Goal: Task Accomplishment & Management: Manage account settings

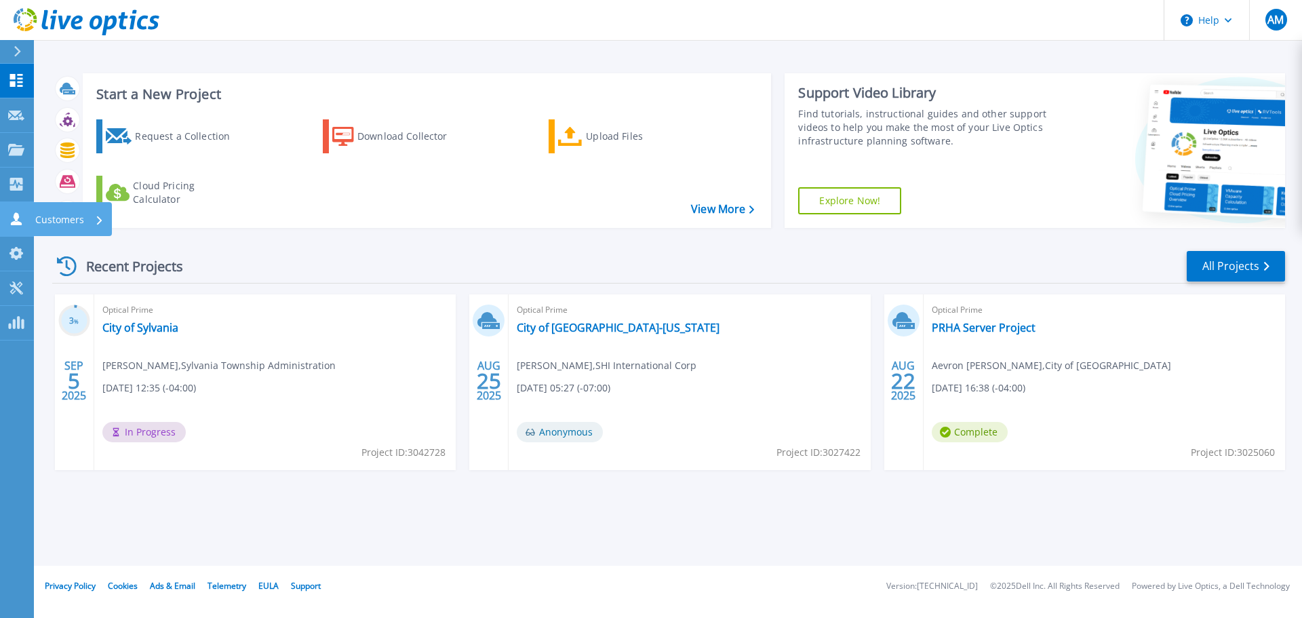
click at [47, 219] on p "Customers" at bounding box center [59, 219] width 49 height 35
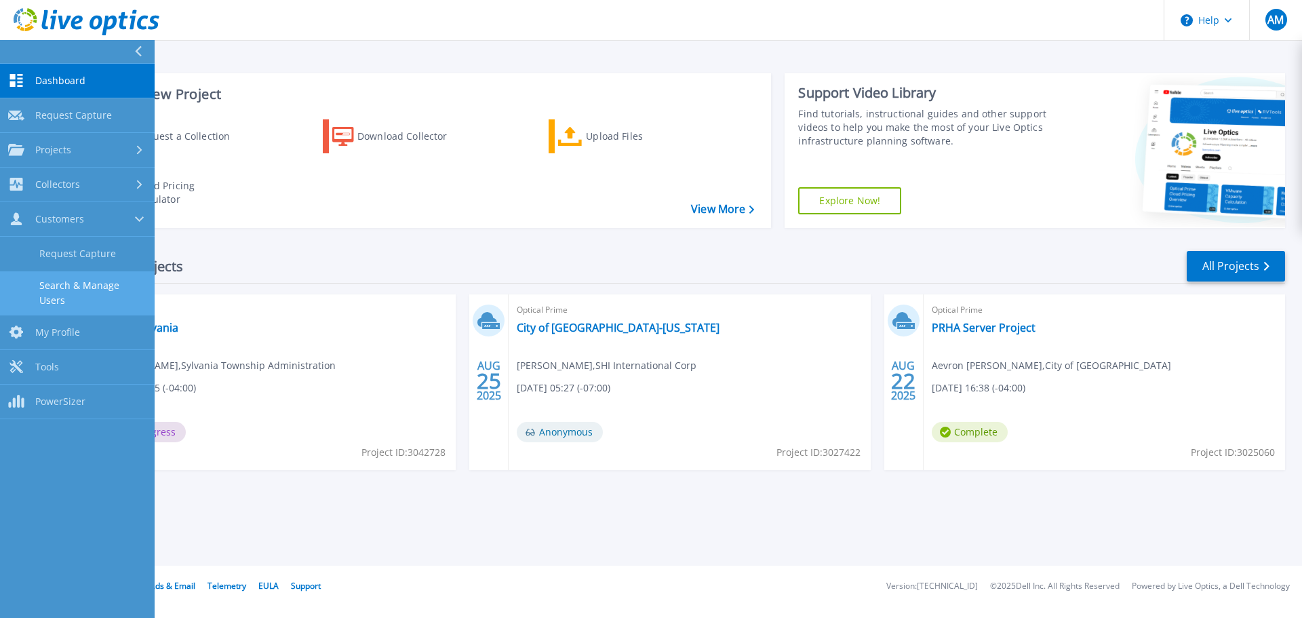
click at [115, 281] on link "Search & Manage Users" at bounding box center [77, 292] width 155 height 43
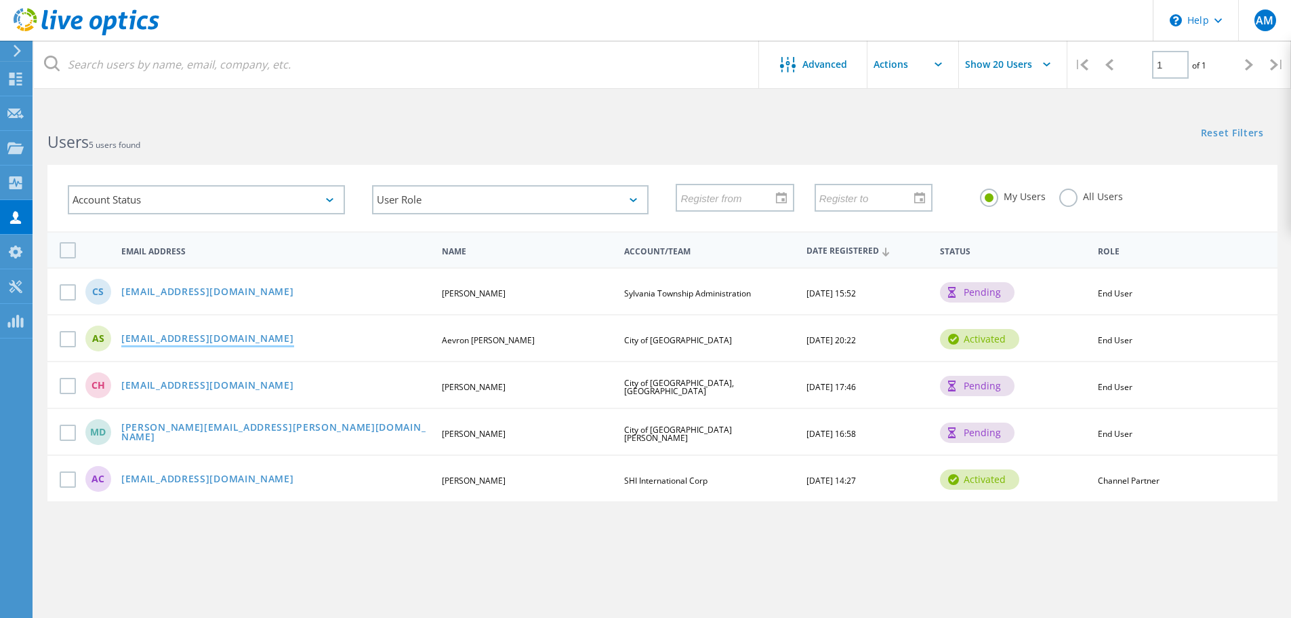
click at [193, 338] on link "asalters@prha.org" at bounding box center [207, 340] width 173 height 12
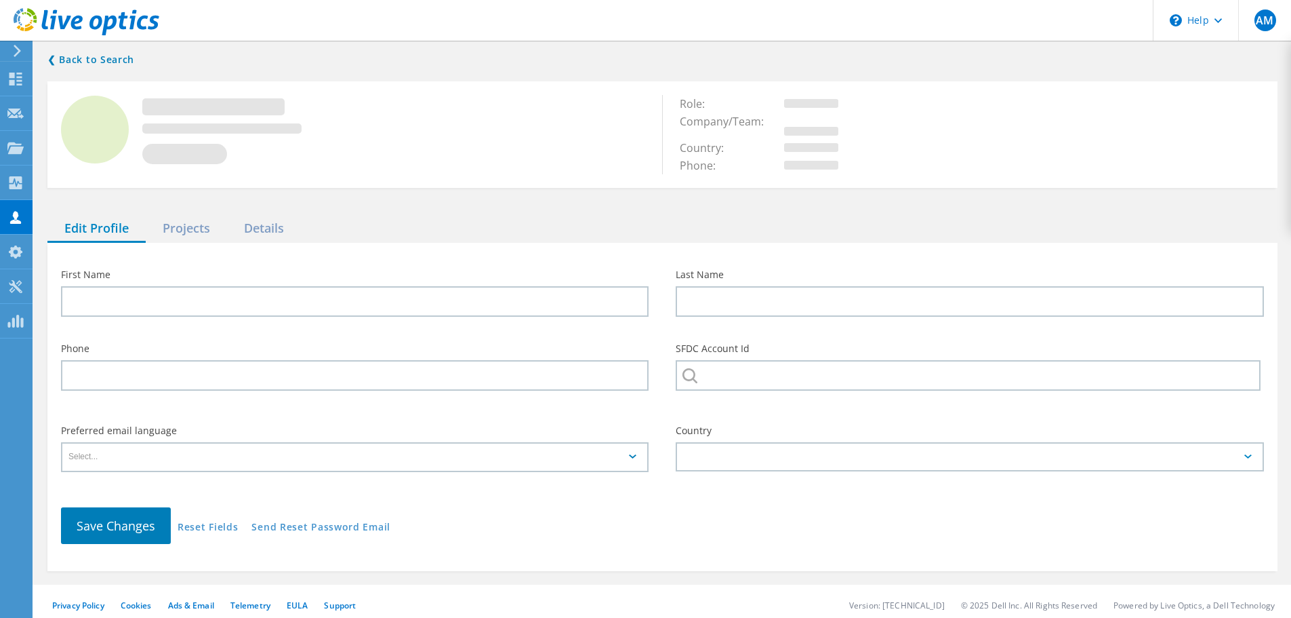
type input "Aevron"
type input "Salters"
type input "City of [GEOGRAPHIC_DATA]"
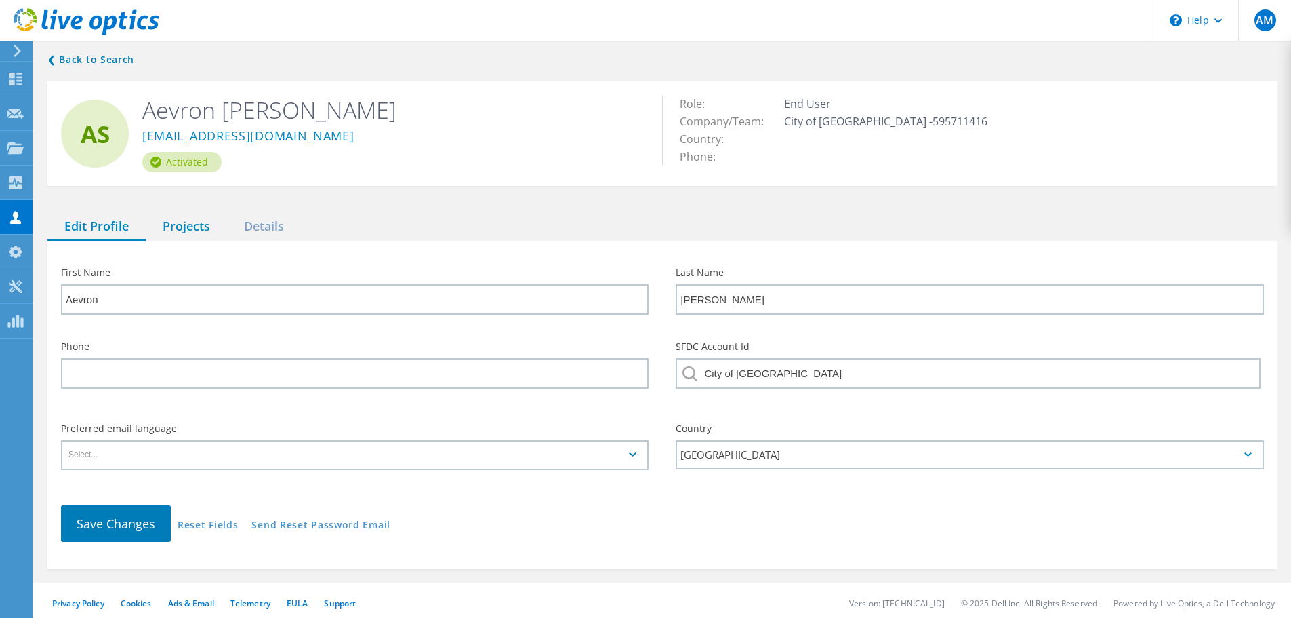
drag, startPoint x: 159, startPoint y: 235, endPoint x: 170, endPoint y: 232, distance: 11.4
click at [161, 235] on div "Projects" at bounding box center [186, 227] width 81 height 28
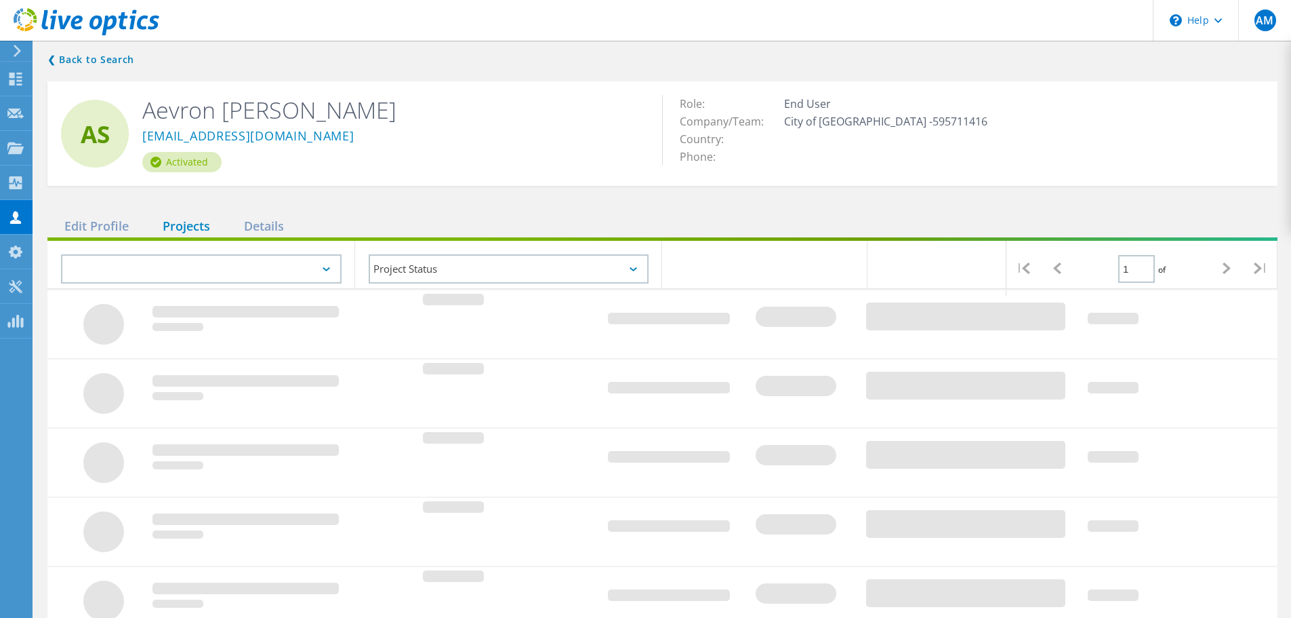
click at [184, 229] on div "Projects" at bounding box center [186, 227] width 81 height 28
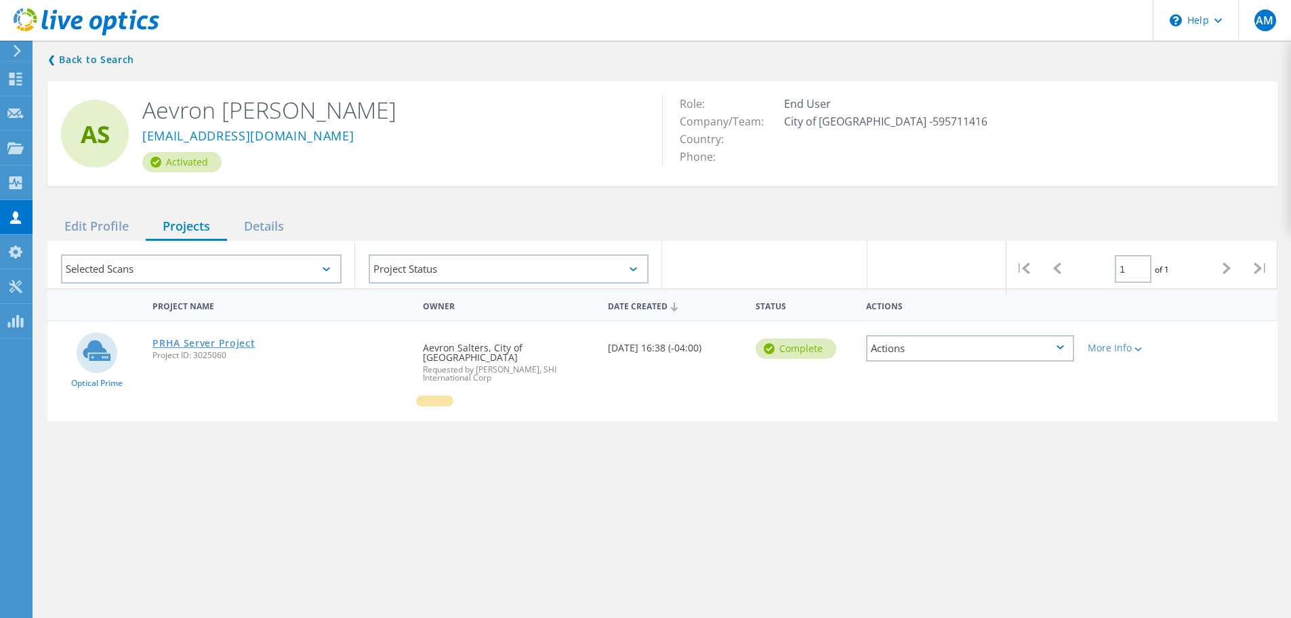
click at [199, 338] on link "PRHA Server Project" at bounding box center [204, 342] width 102 height 9
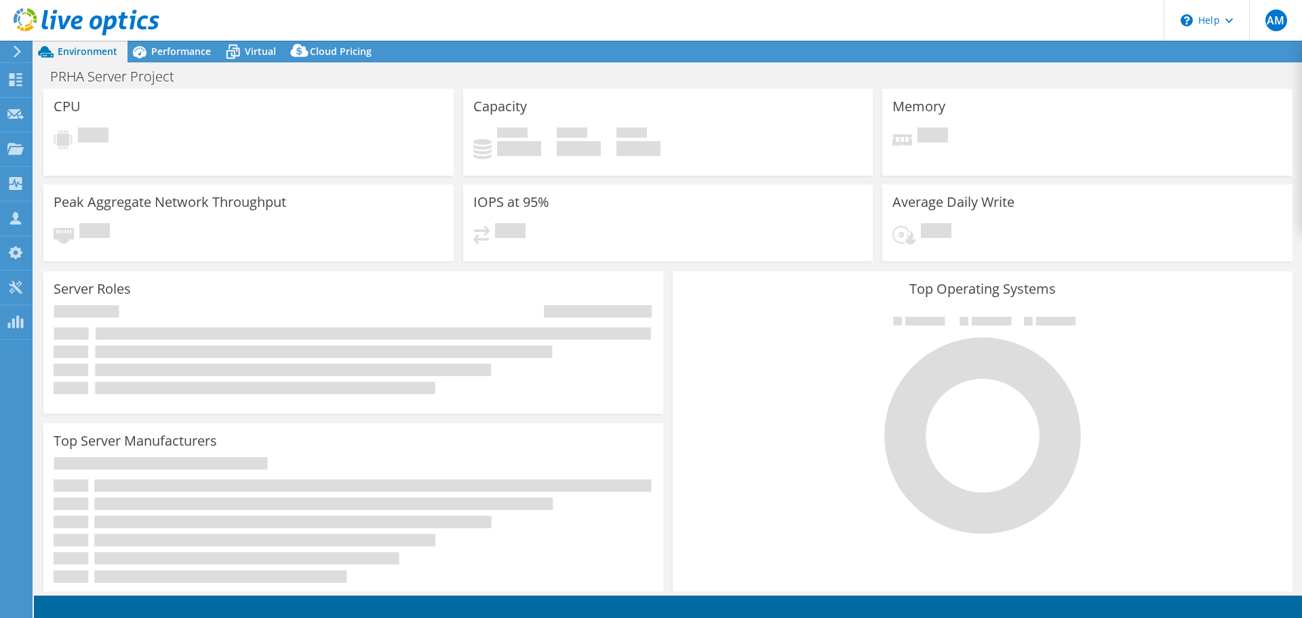
select select "USD"
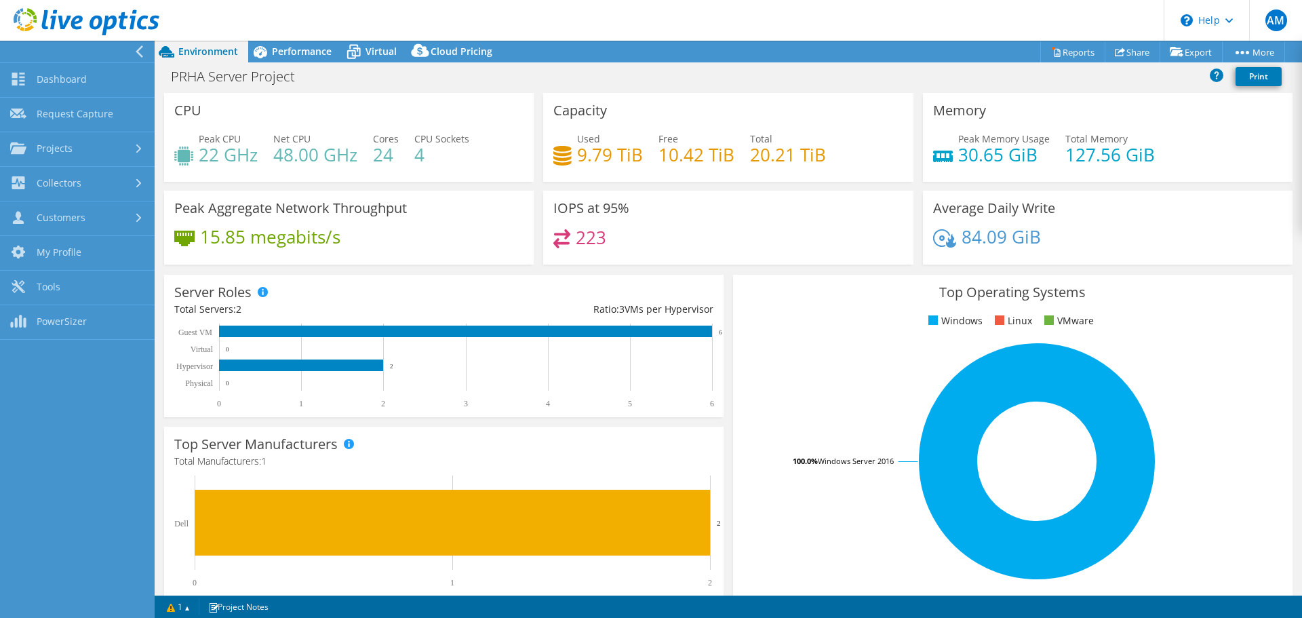
click at [126, 48] on div at bounding box center [74, 52] width 155 height 22
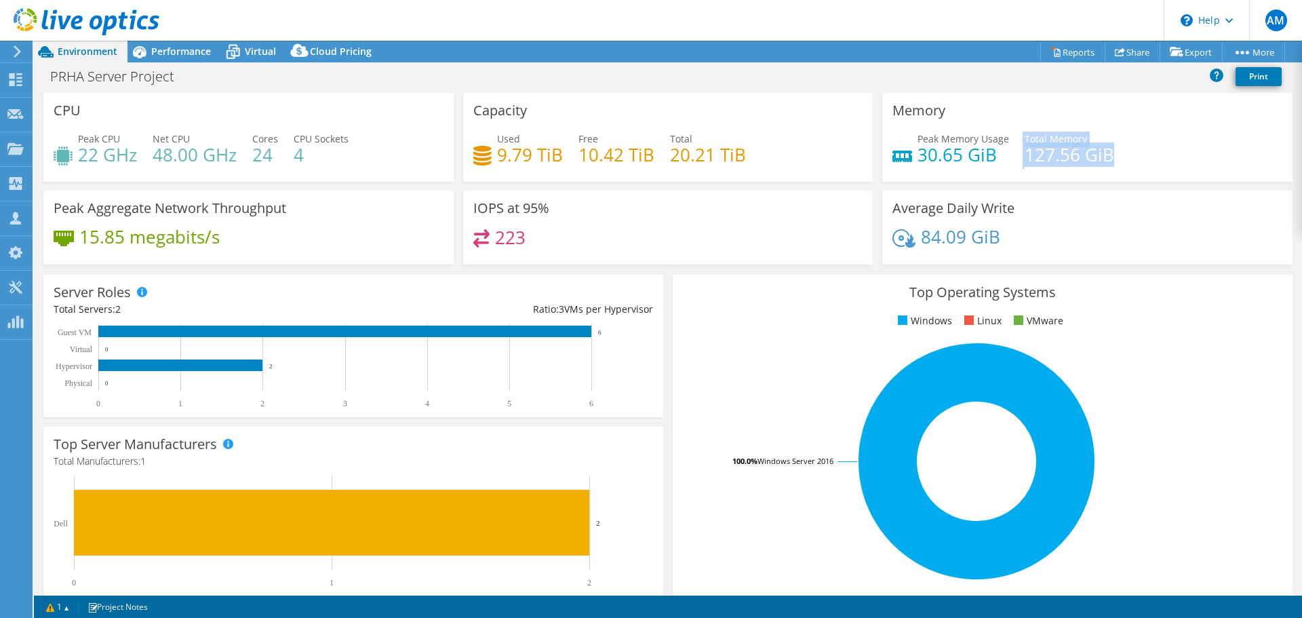
drag, startPoint x: 1104, startPoint y: 154, endPoint x: 1011, endPoint y: 153, distance: 92.9
click at [1011, 153] on div "Peak Memory Usage 30.65 GiB Total Memory 127.56 GiB" at bounding box center [1087, 154] width 390 height 44
click at [1148, 153] on div "Peak Memory Usage 30.65 GiB Total Memory 127.56 GiB" at bounding box center [1087, 154] width 390 height 44
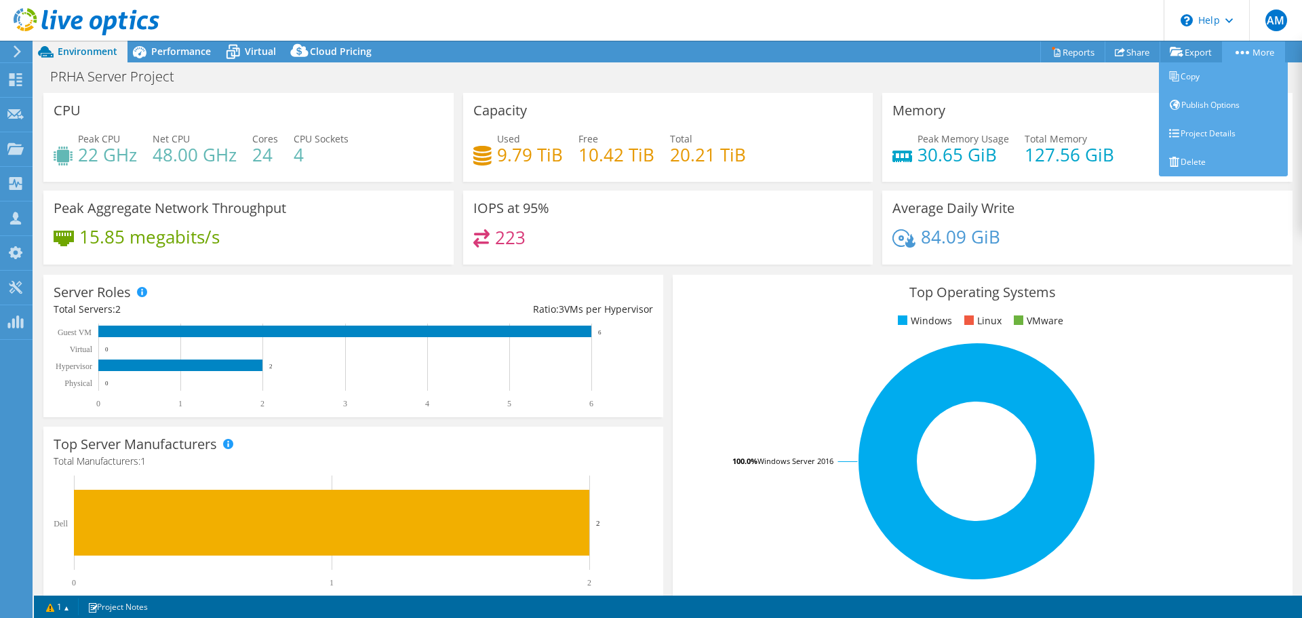
click at [1243, 54] on icon at bounding box center [1242, 52] width 14 height 3
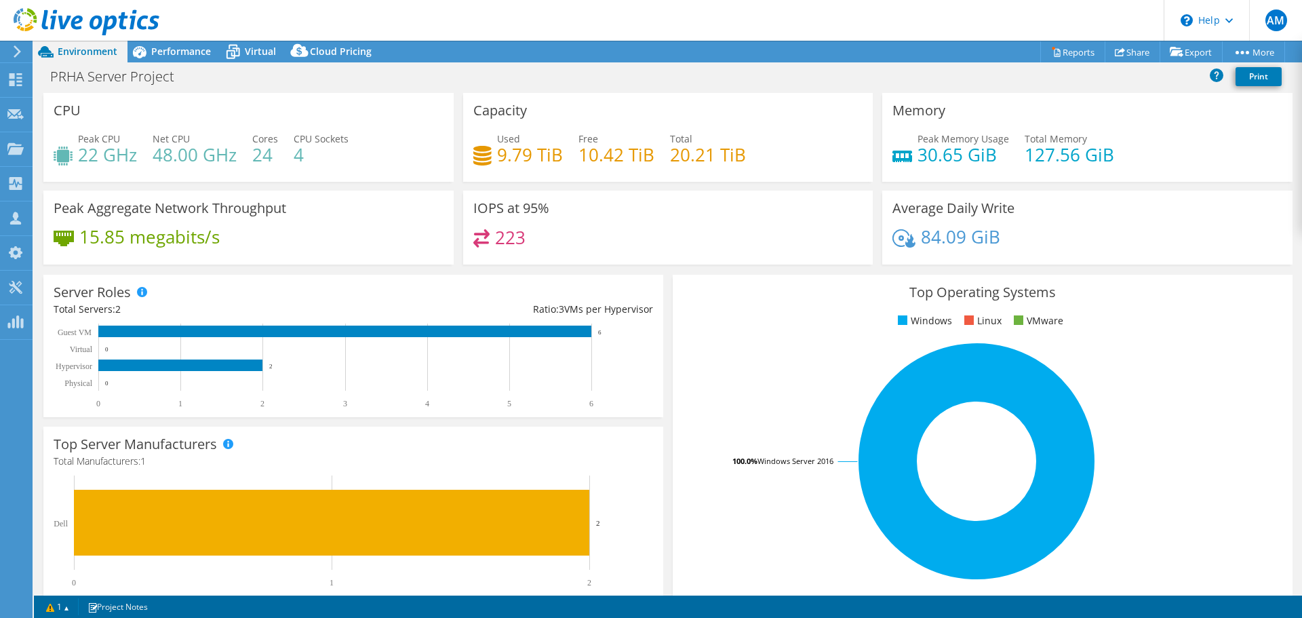
click at [1037, 79] on div "PRHA Server Project Print" at bounding box center [668, 76] width 1268 height 25
click at [16, 77] on icon at bounding box center [15, 79] width 16 height 13
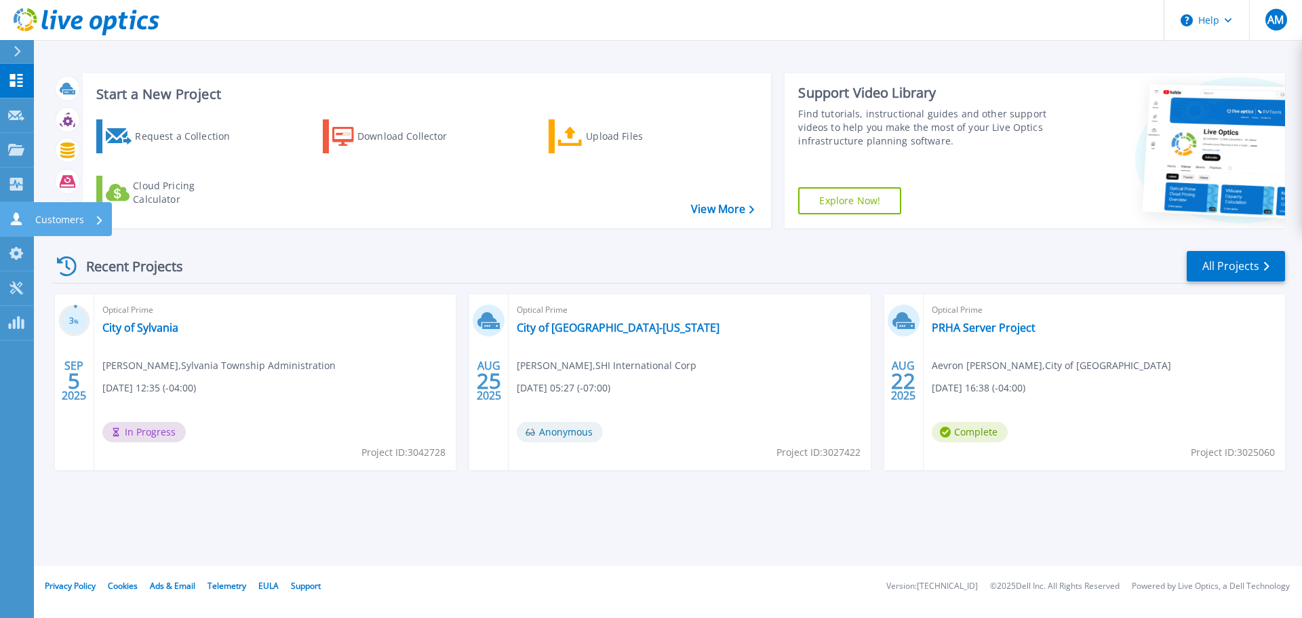
click at [23, 215] on icon at bounding box center [16, 218] width 16 height 13
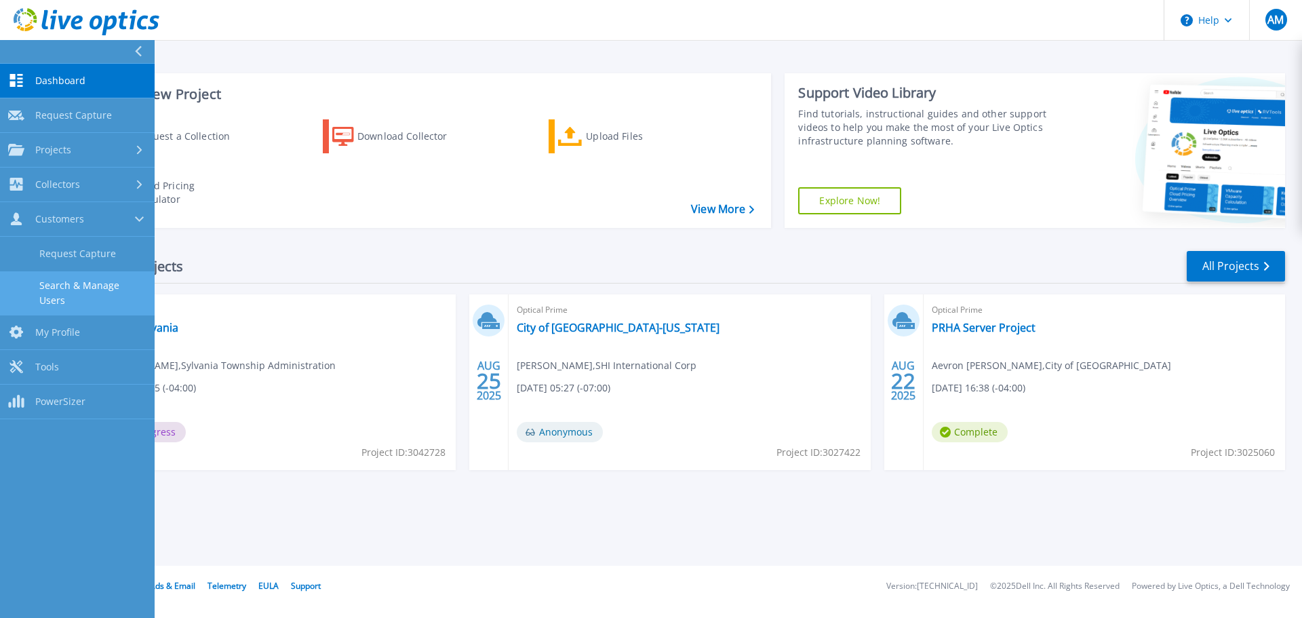
click at [101, 283] on link "Search & Manage Users" at bounding box center [77, 292] width 155 height 43
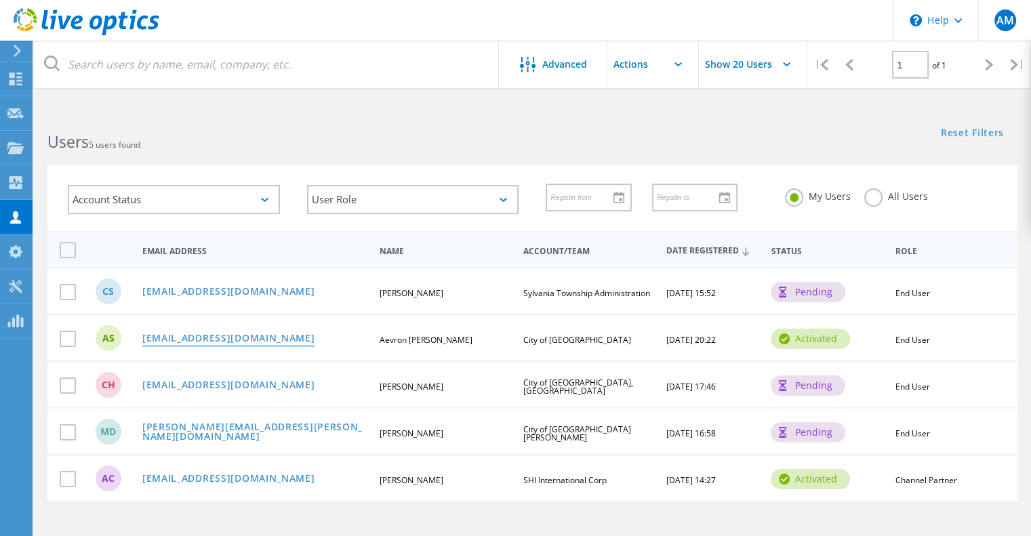
click at [203, 338] on link "[EMAIL_ADDRESS][DOMAIN_NAME]" at bounding box center [228, 340] width 173 height 12
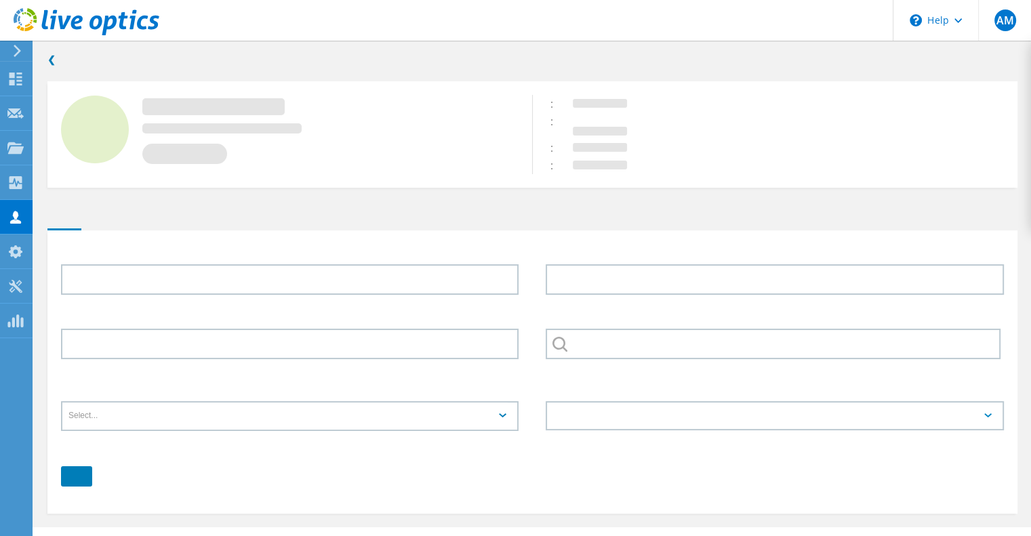
type input "Aevron"
type input "Salters"
type input "City of [GEOGRAPHIC_DATA]"
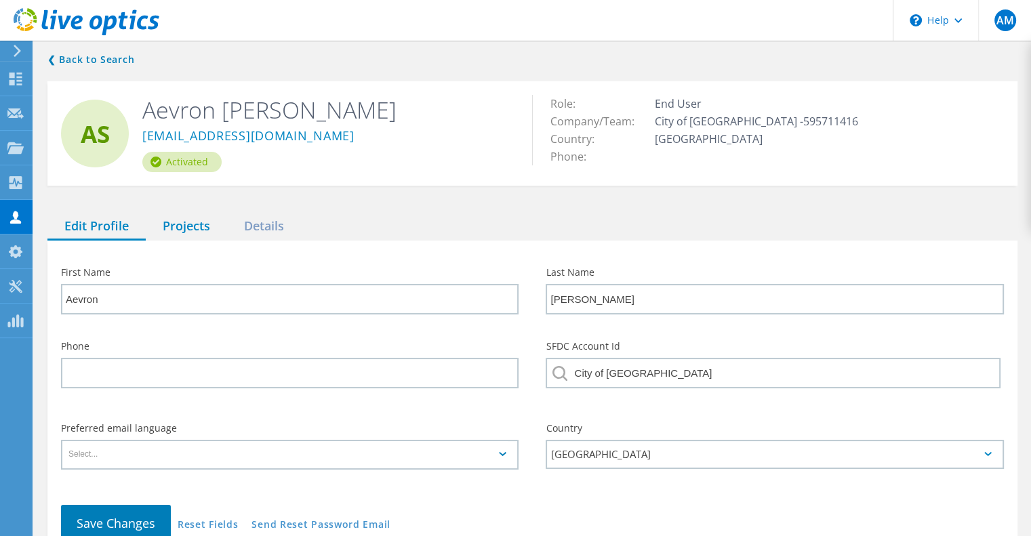
click at [190, 228] on div "Projects" at bounding box center [186, 227] width 81 height 28
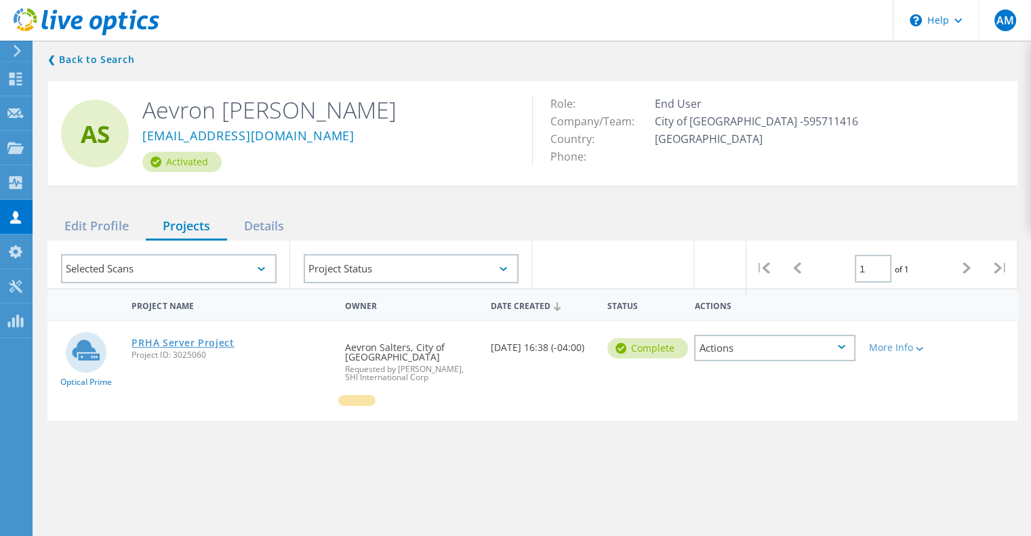
click at [184, 344] on link "PRHA Server Project" at bounding box center [183, 342] width 102 height 9
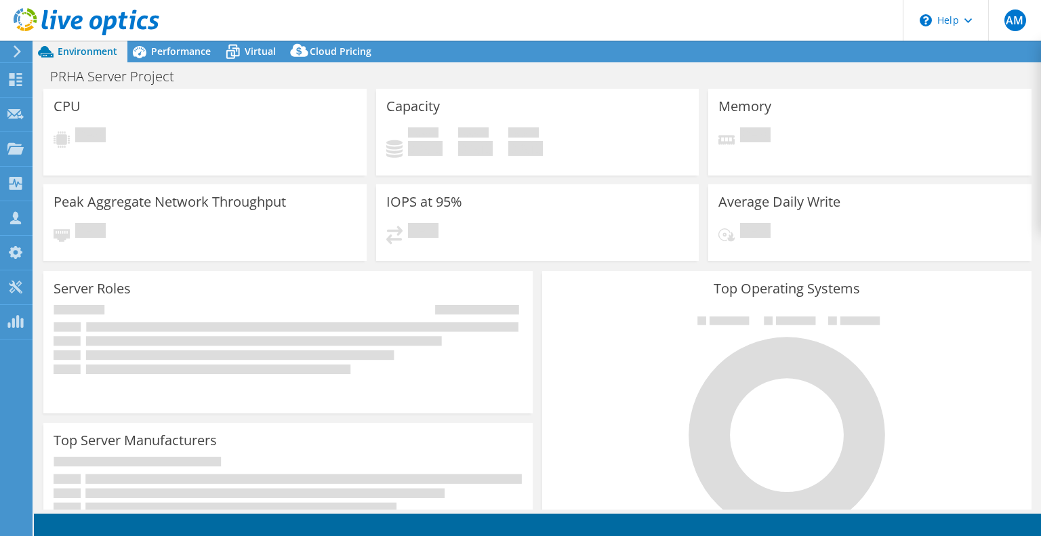
select select "USD"
